Goal: Navigation & Orientation: Find specific page/section

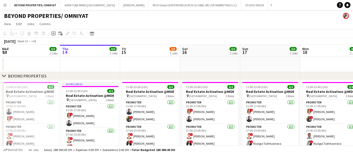
scroll to position [0, 149]
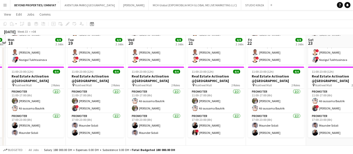
scroll to position [83, 0]
